Goal: Task Accomplishment & Management: Manage account settings

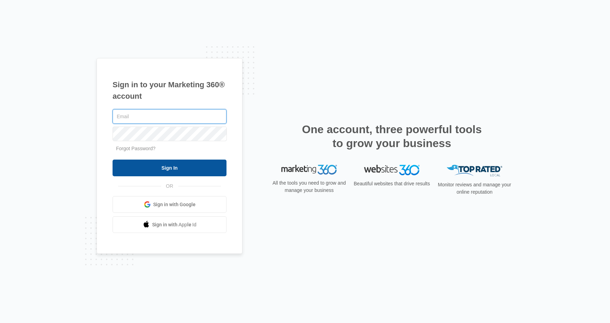
type input "[PERSON_NAME][EMAIL_ADDRESS][DOMAIN_NAME]"
click at [192, 164] on input "Sign In" at bounding box center [170, 167] width 114 height 17
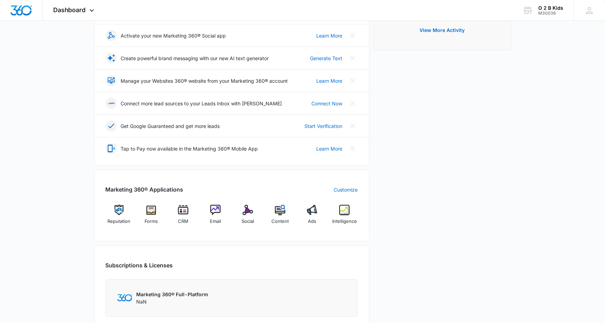
scroll to position [208, 0]
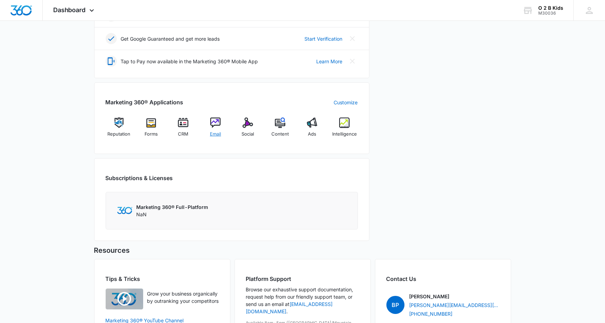
click at [221, 126] on div "Email" at bounding box center [215, 129] width 27 height 25
